Goal: Task Accomplishment & Management: Use online tool/utility

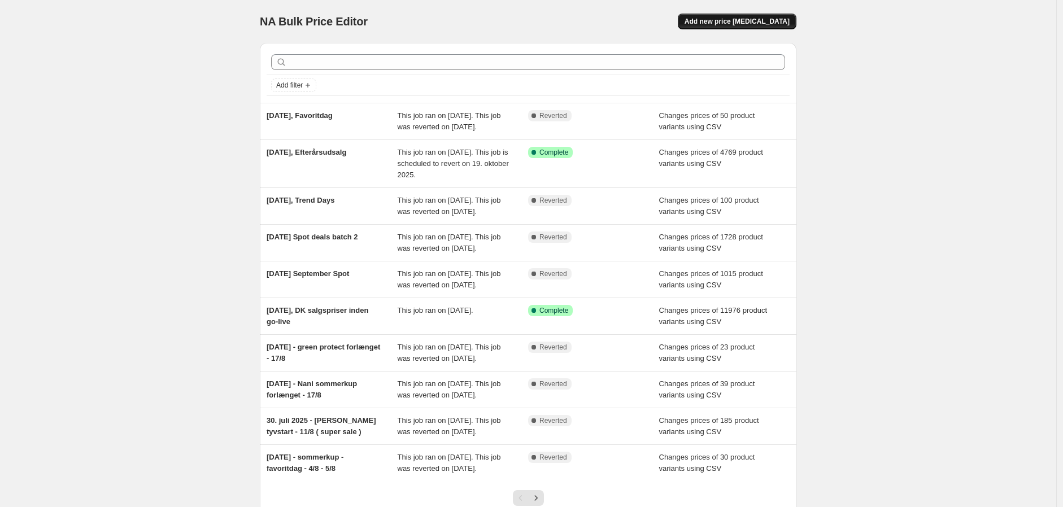
click at [765, 20] on span "Add new price change job" at bounding box center [737, 21] width 105 height 9
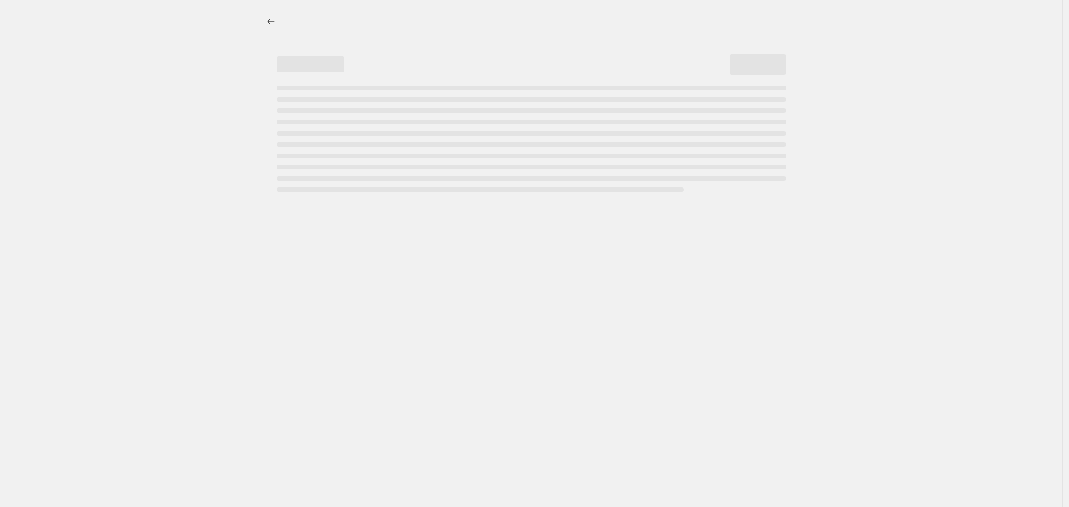
select select "percentage"
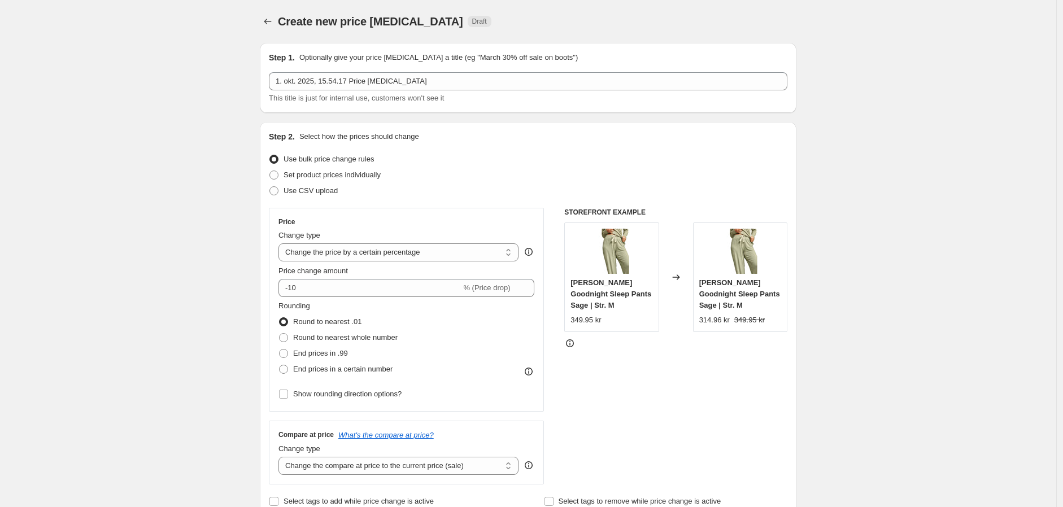
scroll to position [63, 0]
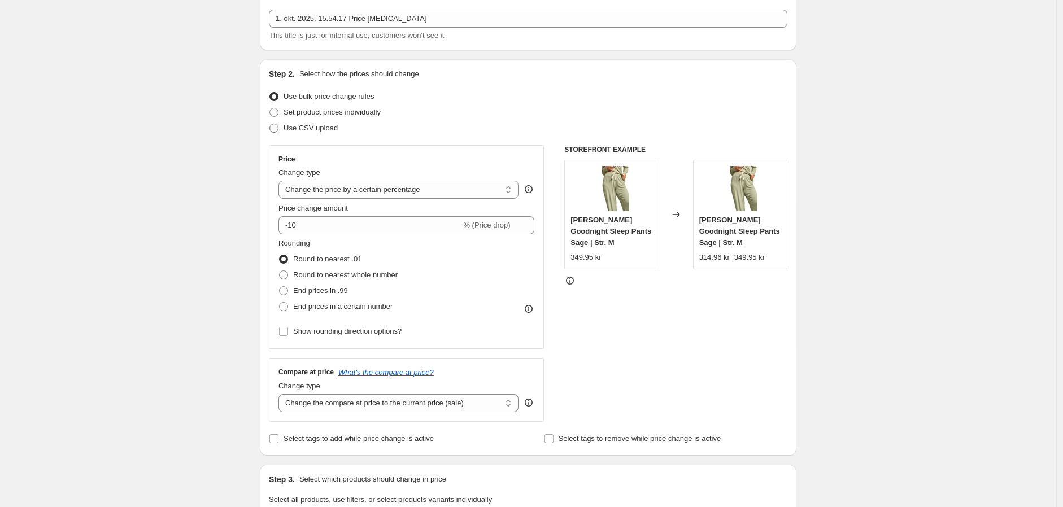
click at [306, 121] on label "Use CSV upload" at bounding box center [303, 128] width 69 height 16
click at [270, 124] on input "Use CSV upload" at bounding box center [269, 124] width 1 height 1
radio input "true"
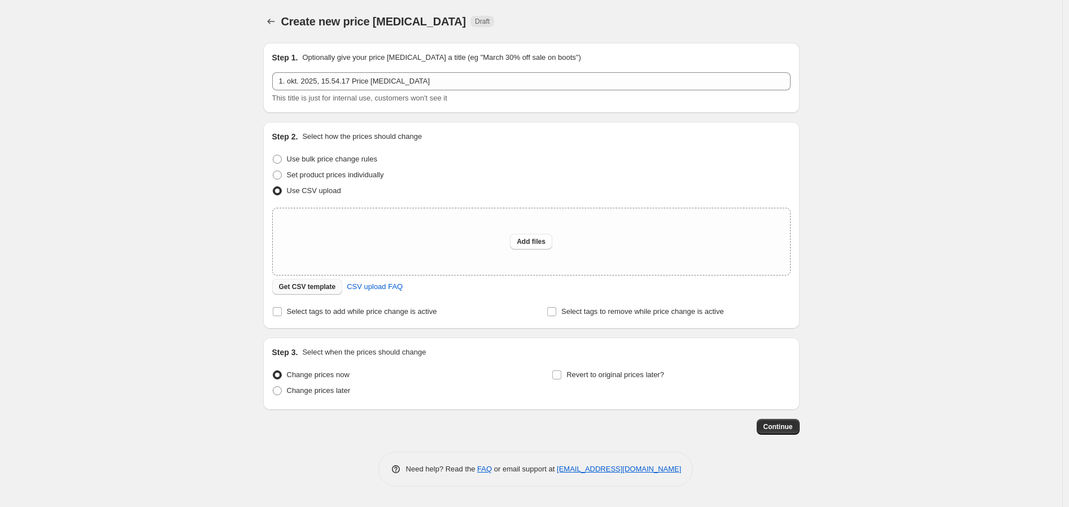
click at [307, 285] on span "Get CSV template" at bounding box center [307, 286] width 57 height 9
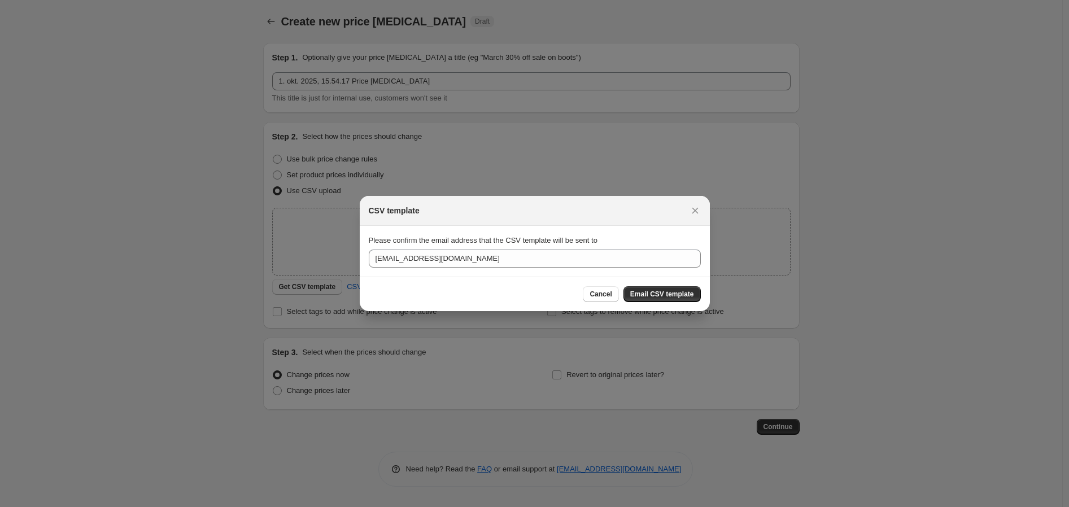
click at [708, 299] on div "Cancel Email CSV template" at bounding box center [535, 294] width 350 height 34
click at [681, 295] on span "Email CSV template" at bounding box center [662, 294] width 64 height 9
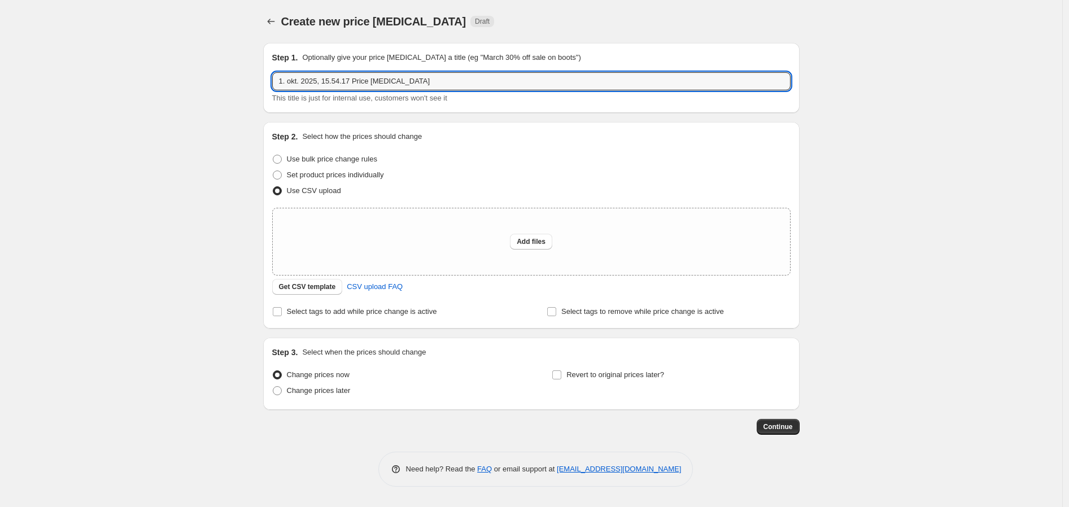
drag, startPoint x: 322, startPoint y: 82, endPoint x: 750, endPoint y: 115, distance: 428.9
click at [735, 101] on div "1. okt. 2025, 15.54.17 Price change job This title is just for internal use, cu…" at bounding box center [531, 88] width 519 height 32
type input "1. okt. 2025, Boody efterårsudsalg"
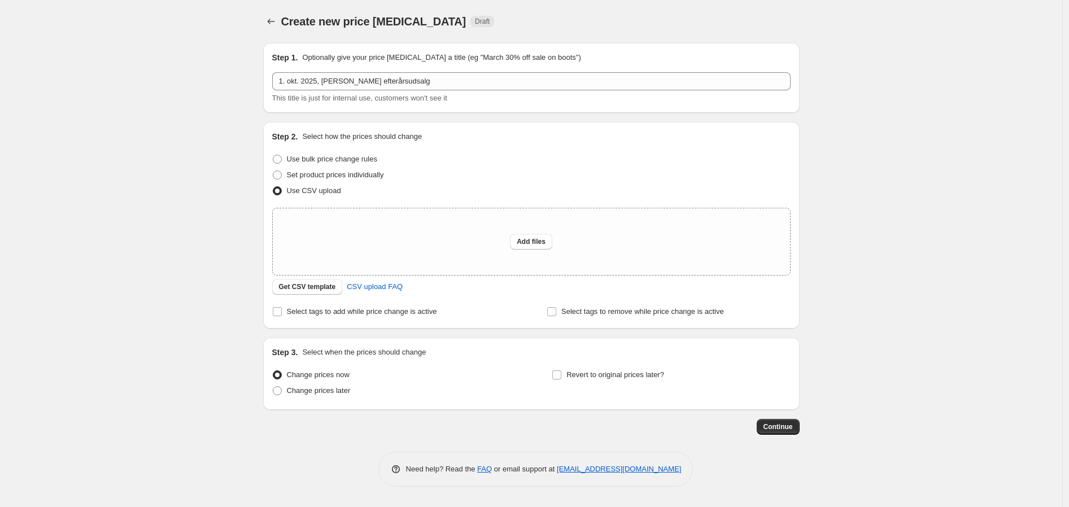
click at [122, 228] on div "Create new price change job. This page is ready Create new price change job Dra…" at bounding box center [531, 253] width 1063 height 507
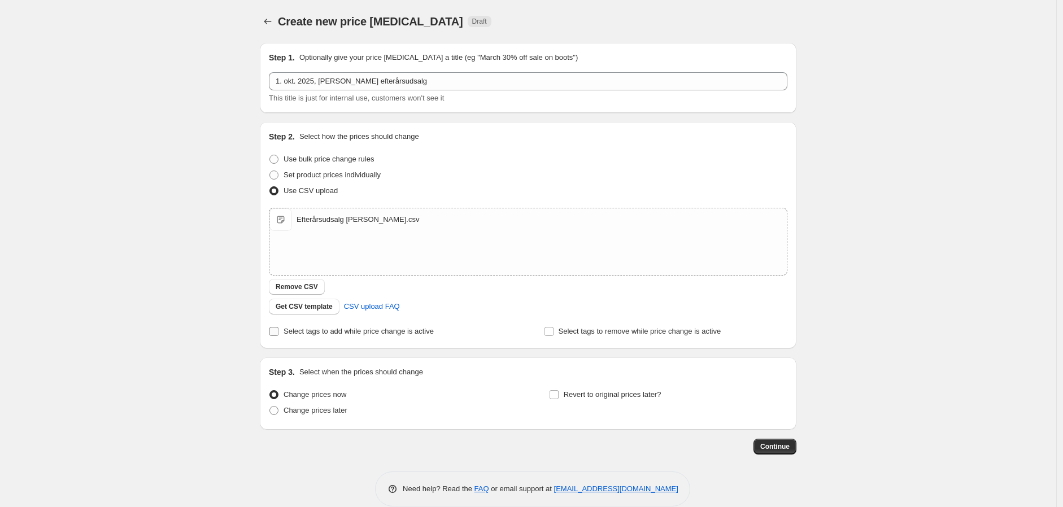
click at [317, 330] on span "Select tags to add while price change is active" at bounding box center [359, 331] width 150 height 8
click at [279, 330] on input "Select tags to add while price change is active" at bounding box center [273, 331] width 9 height 9
checkbox input "true"
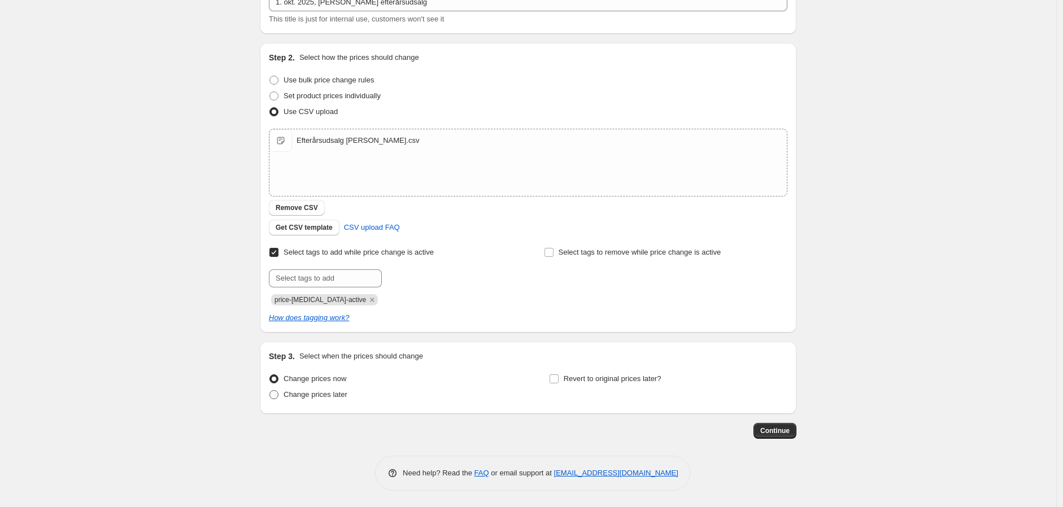
click at [307, 395] on span "Change prices later" at bounding box center [316, 394] width 64 height 8
click at [270, 391] on input "Change prices later" at bounding box center [269, 390] width 1 height 1
radio input "true"
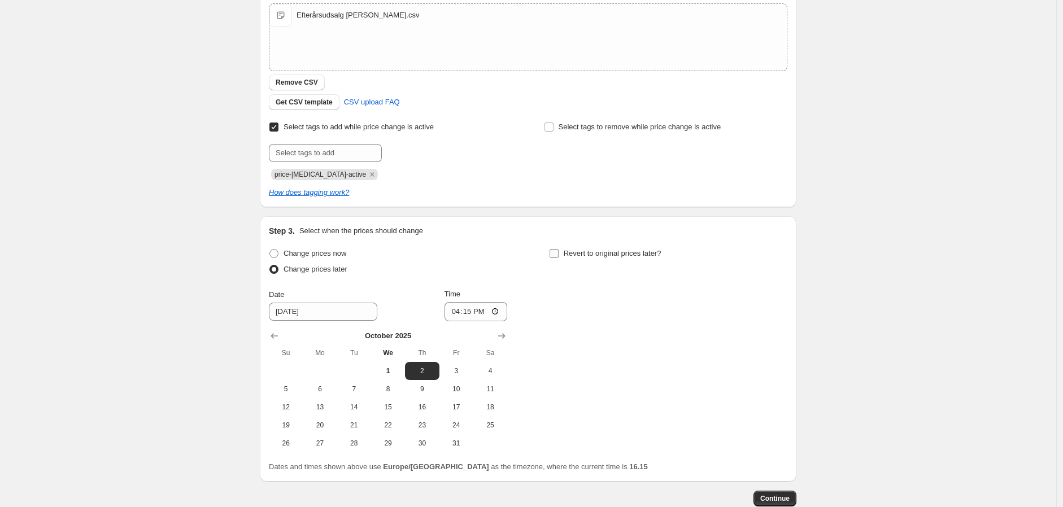
click at [597, 252] on span "Revert to original prices later?" at bounding box center [613, 253] width 98 height 8
click at [559, 252] on input "Revert to original prices later?" at bounding box center [554, 253] width 9 height 9
checkbox input "true"
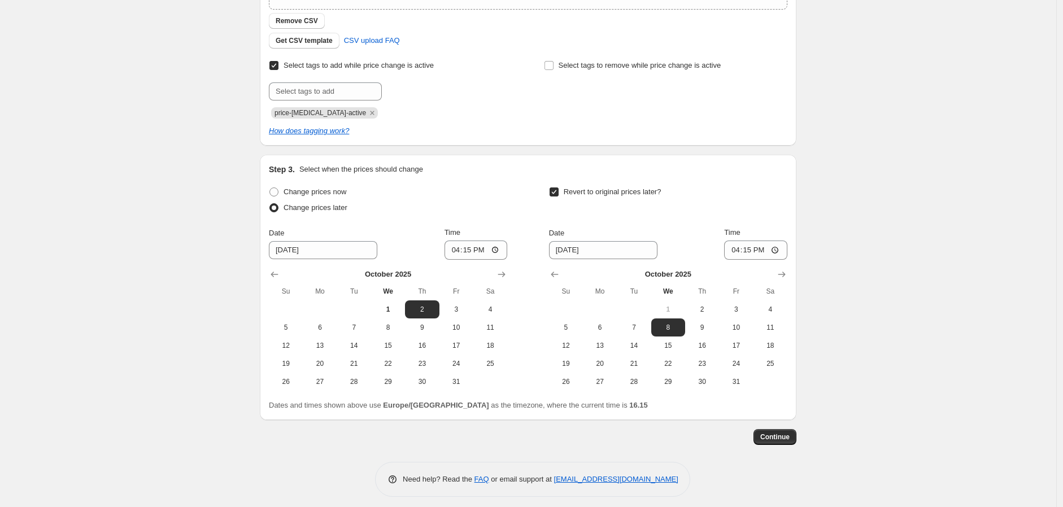
scroll to position [267, 0]
click at [332, 195] on span "Change prices now" at bounding box center [315, 190] width 63 height 8
click at [270, 187] on input "Change prices now" at bounding box center [269, 186] width 1 height 1
radio input "true"
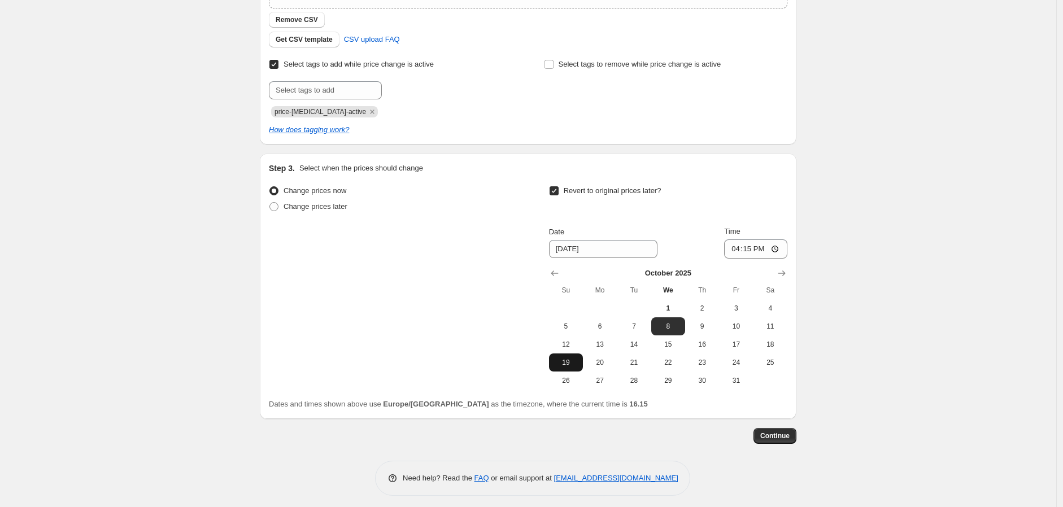
click at [562, 363] on span "19" at bounding box center [566, 362] width 25 height 9
type input "10/19/2025"
click at [755, 253] on input "16:15" at bounding box center [755, 249] width 63 height 19
type input "23:59"
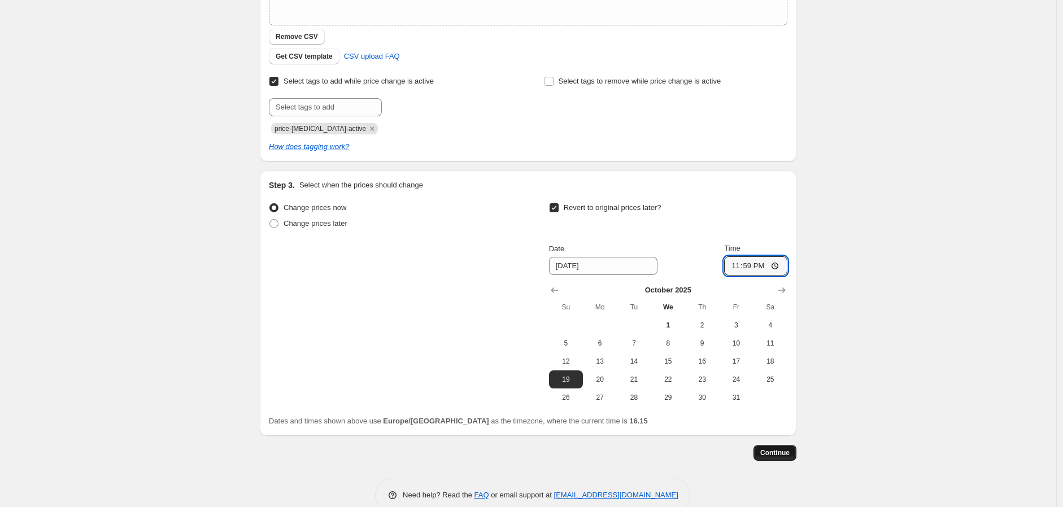
scroll to position [251, 0]
click at [794, 451] on button "Continue" at bounding box center [775, 453] width 43 height 16
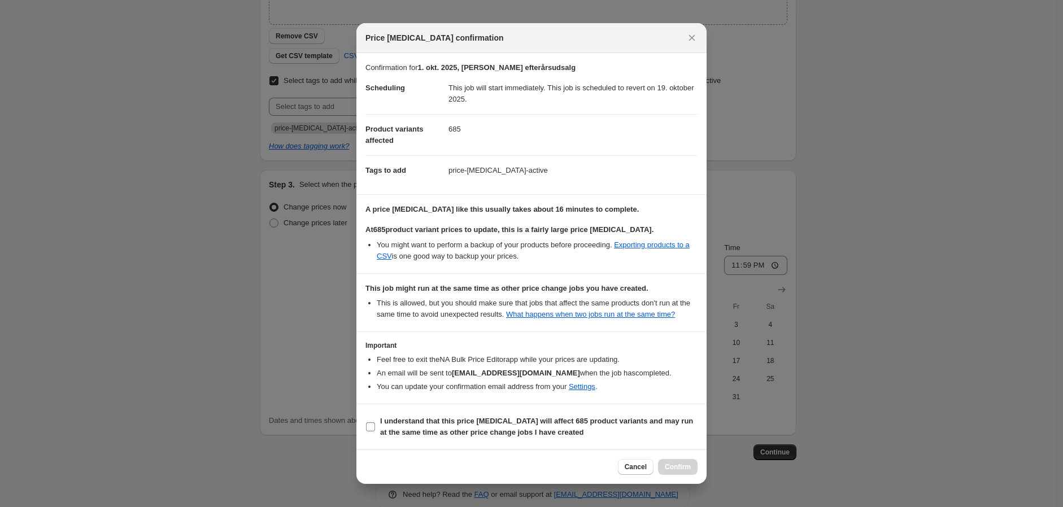
click at [435, 423] on b "I understand that this price change job will affect 685 product variants and ma…" at bounding box center [536, 427] width 313 height 20
click at [375, 423] on input "I understand that this price change job will affect 685 product variants and ma…" at bounding box center [370, 427] width 9 height 9
checkbox input "true"
click at [686, 459] on button "Confirm" at bounding box center [678, 467] width 40 height 16
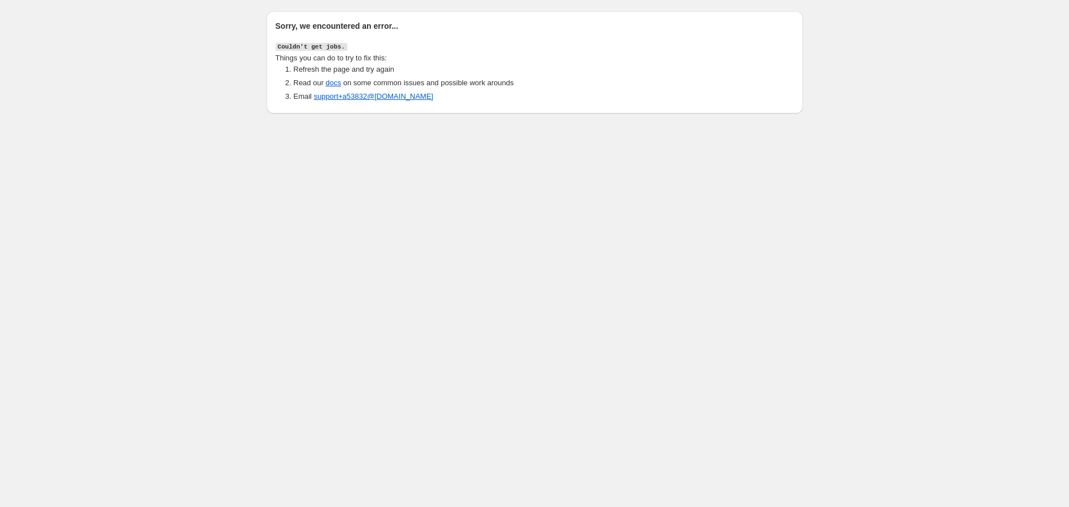
drag, startPoint x: 31, startPoint y: 71, endPoint x: 1, endPoint y: 122, distance: 59.8
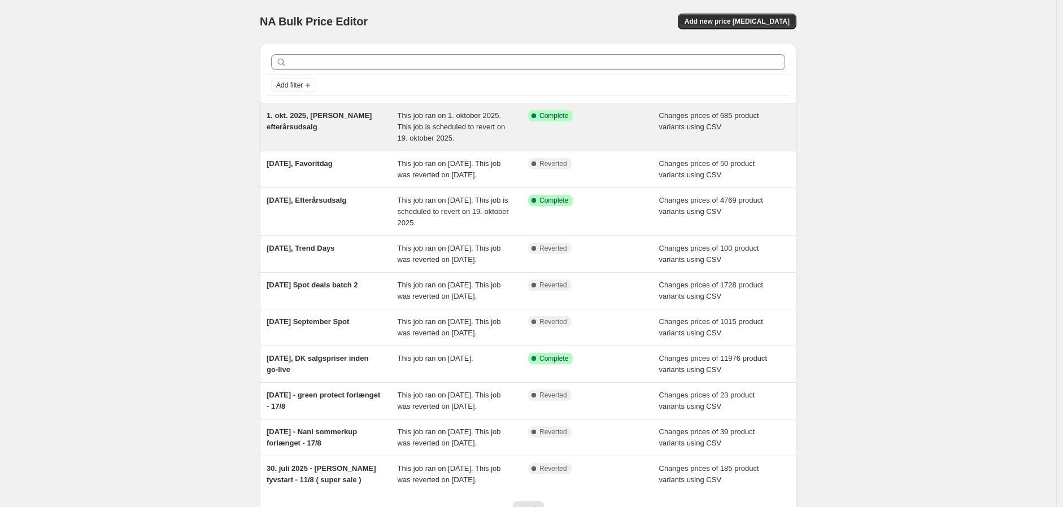
click at [339, 132] on div "1. okt. 2025, Boody efterårsudsalg" at bounding box center [332, 127] width 131 height 34
